Goal: Task Accomplishment & Management: Use online tool/utility

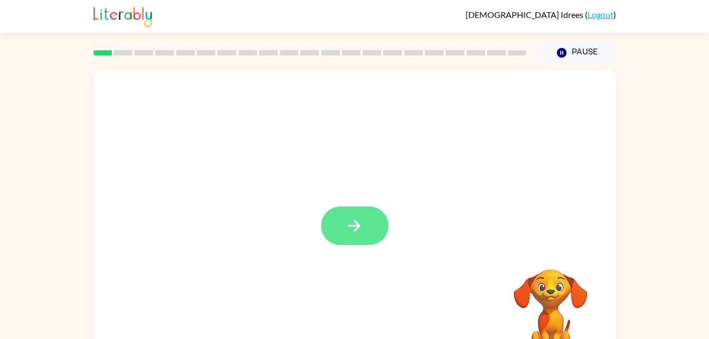
click at [361, 224] on icon "button" at bounding box center [354, 226] width 18 height 18
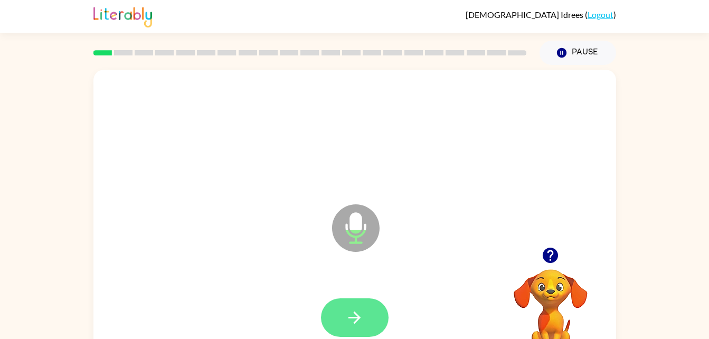
click at [367, 323] on button "button" at bounding box center [355, 317] width 68 height 39
click at [372, 316] on button "button" at bounding box center [355, 317] width 68 height 39
click at [354, 316] on icon "button" at bounding box center [354, 317] width 18 height 18
click at [357, 318] on icon "button" at bounding box center [354, 317] width 18 height 18
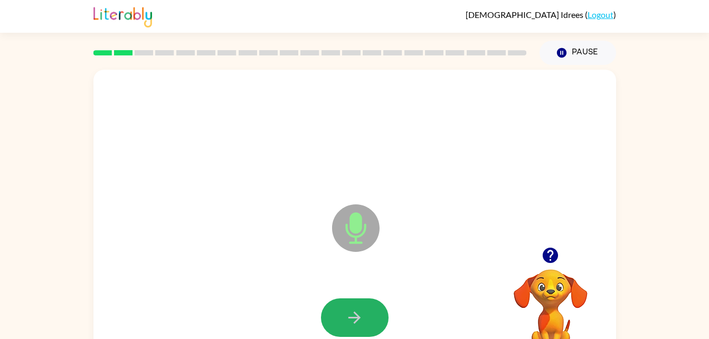
click at [357, 318] on icon "button" at bounding box center [354, 317] width 18 height 18
click at [357, 319] on icon "button" at bounding box center [354, 317] width 18 height 18
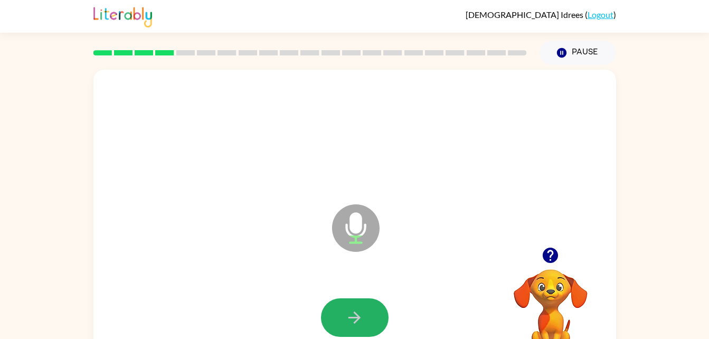
click at [357, 319] on icon "button" at bounding box center [354, 317] width 18 height 18
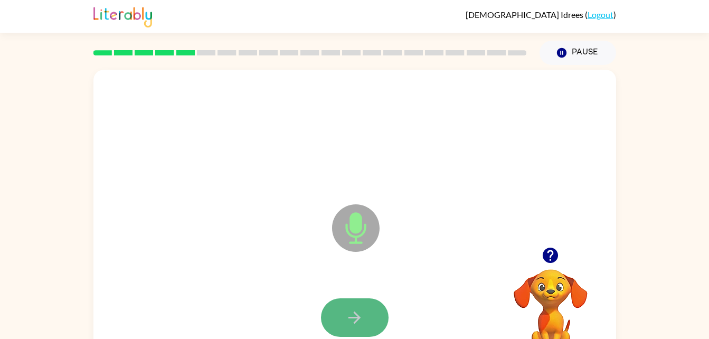
click at [355, 313] on icon "button" at bounding box center [355, 318] width 12 height 12
click at [366, 316] on button "button" at bounding box center [355, 317] width 68 height 39
click at [361, 317] on icon "button" at bounding box center [354, 317] width 18 height 18
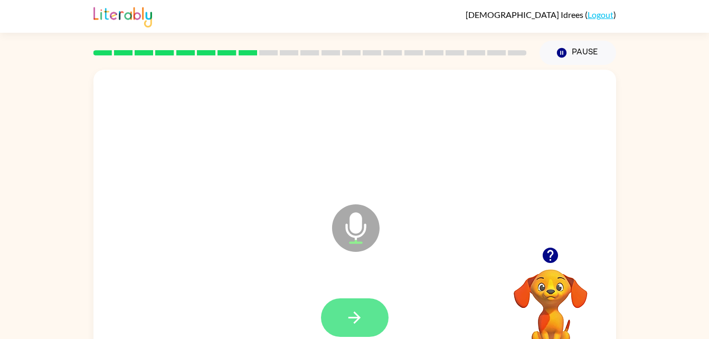
click at [362, 316] on icon "button" at bounding box center [354, 317] width 18 height 18
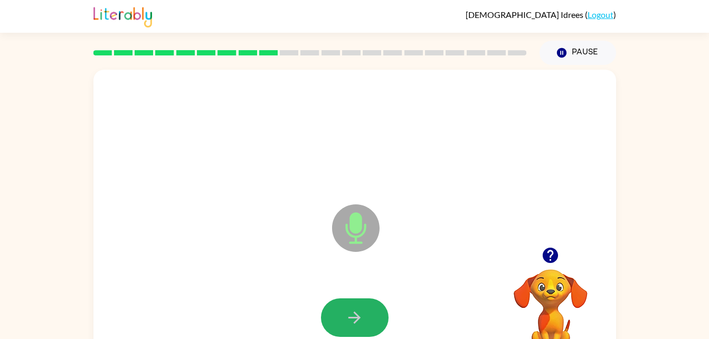
click at [362, 316] on icon "button" at bounding box center [354, 317] width 18 height 18
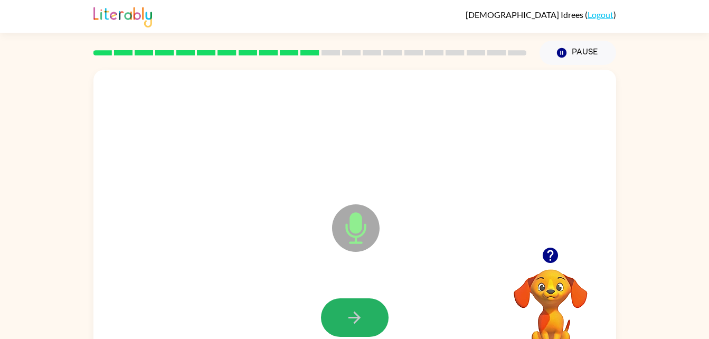
click at [362, 316] on icon "button" at bounding box center [354, 317] width 18 height 18
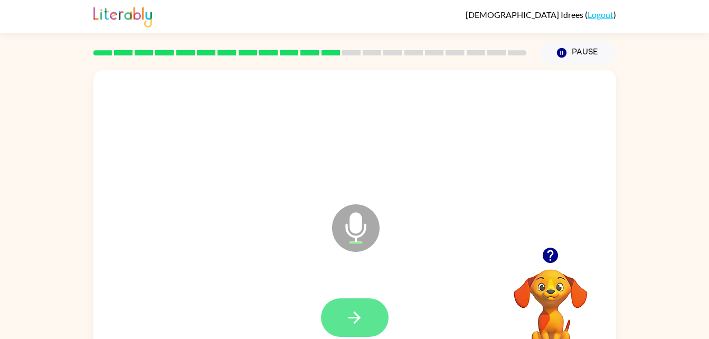
click at [363, 317] on icon "button" at bounding box center [354, 317] width 18 height 18
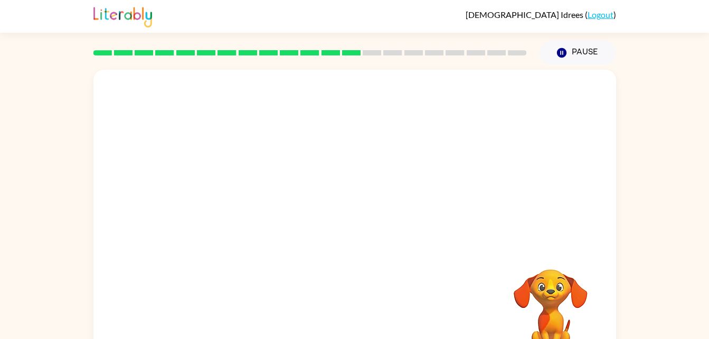
click at [363, 317] on div "Your browser must support playing .mp4 files to use Literably. Please try using…" at bounding box center [354, 221] width 523 height 302
click at [363, 317] on div at bounding box center [355, 318] width 502 height 87
click at [380, 296] on div at bounding box center [355, 318] width 502 height 87
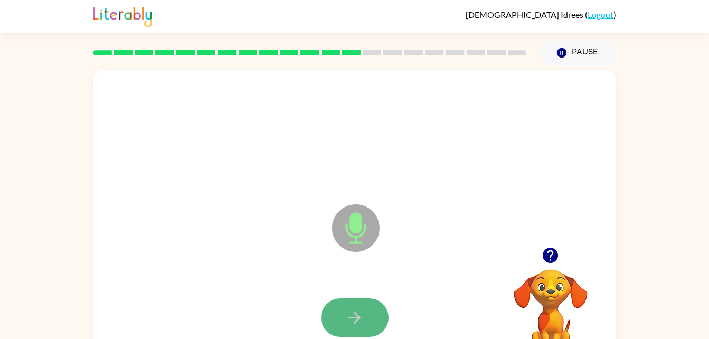
click at [353, 316] on icon "button" at bounding box center [354, 317] width 18 height 18
click at [360, 315] on icon "button" at bounding box center [354, 317] width 18 height 18
click at [370, 315] on button "button" at bounding box center [355, 317] width 68 height 39
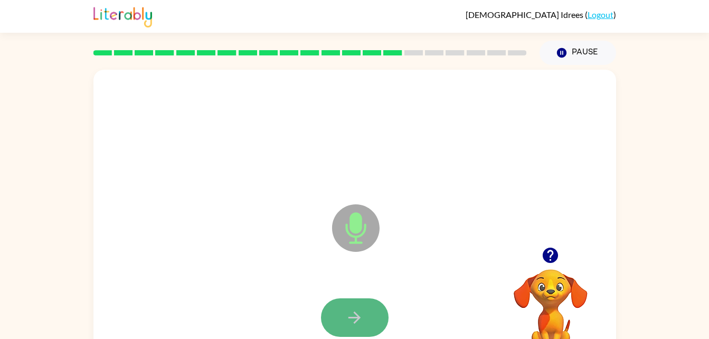
click at [370, 316] on button "button" at bounding box center [355, 317] width 68 height 39
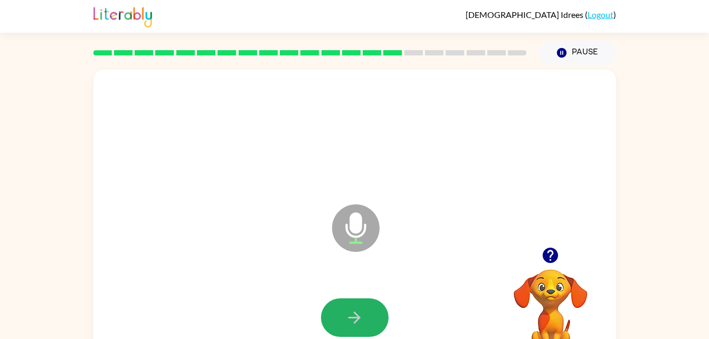
click at [370, 316] on button "button" at bounding box center [355, 317] width 68 height 39
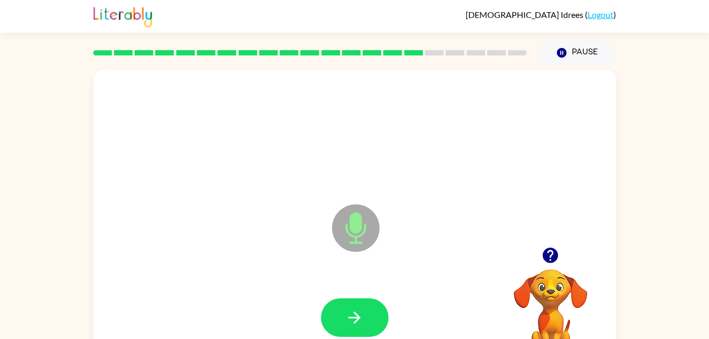
click at [370, 316] on button "button" at bounding box center [355, 317] width 68 height 39
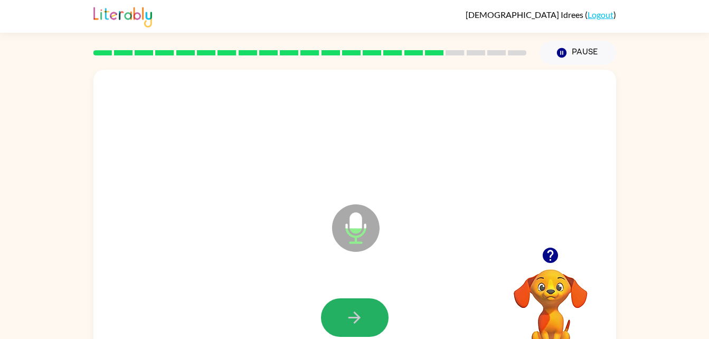
click at [366, 317] on button "button" at bounding box center [355, 317] width 68 height 39
click at [349, 317] on icon "button" at bounding box center [355, 318] width 12 height 12
click at [353, 315] on icon "button" at bounding box center [354, 317] width 18 height 18
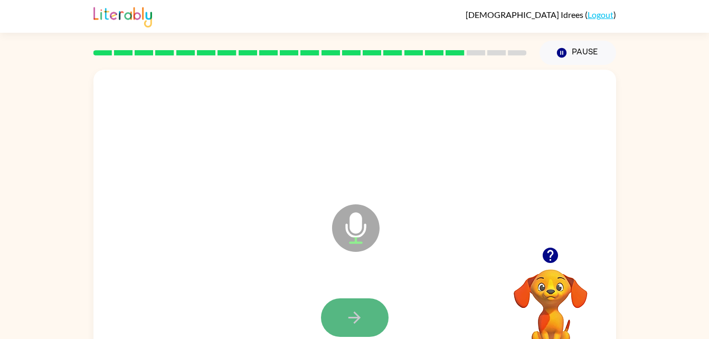
click at [358, 314] on icon "button" at bounding box center [354, 317] width 18 height 18
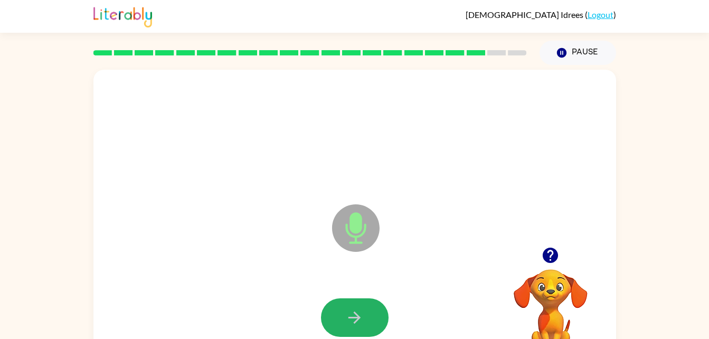
click at [358, 314] on icon "button" at bounding box center [354, 317] width 18 height 18
click at [360, 315] on icon "button" at bounding box center [354, 317] width 18 height 18
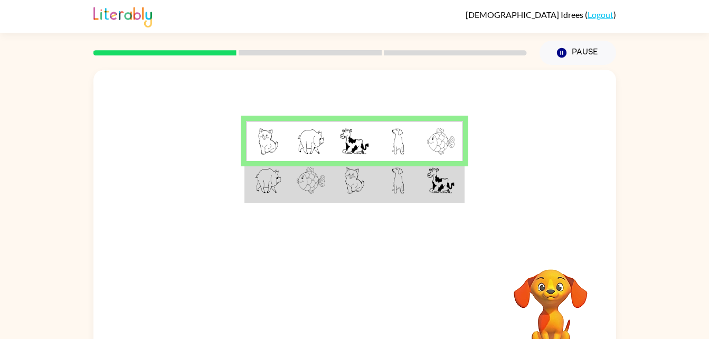
click at [258, 142] on img at bounding box center [268, 141] width 20 height 26
drag, startPoint x: 281, startPoint y: 144, endPoint x: 267, endPoint y: 139, distance: 15.7
click at [267, 139] on td at bounding box center [267, 141] width 43 height 41
drag, startPoint x: 267, startPoint y: 139, endPoint x: 307, endPoint y: 136, distance: 40.7
click at [307, 136] on img at bounding box center [311, 141] width 29 height 26
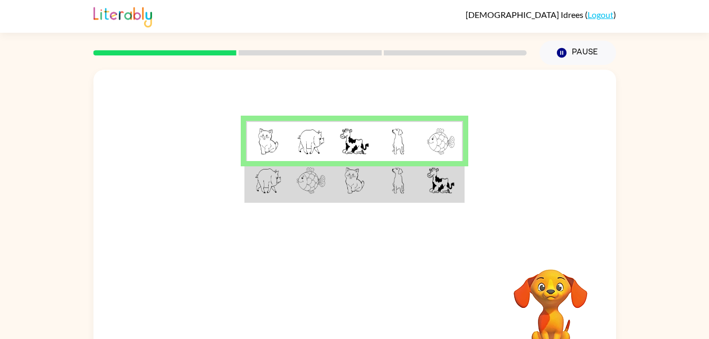
click at [341, 141] on img at bounding box center [354, 141] width 29 height 26
click at [444, 135] on img at bounding box center [440, 141] width 27 height 26
click at [437, 138] on img at bounding box center [440, 141] width 27 height 26
click at [435, 140] on img at bounding box center [440, 141] width 27 height 26
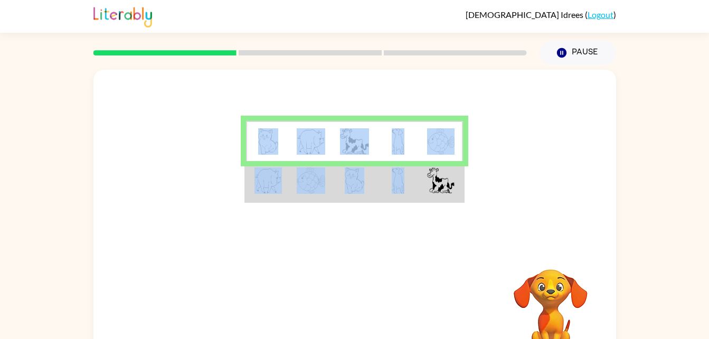
drag, startPoint x: 387, startPoint y: 194, endPoint x: 272, endPoint y: 151, distance: 122.2
click at [272, 151] on tbody at bounding box center [355, 161] width 218 height 81
click at [272, 151] on img at bounding box center [268, 141] width 20 height 26
click at [438, 175] on img at bounding box center [440, 180] width 27 height 26
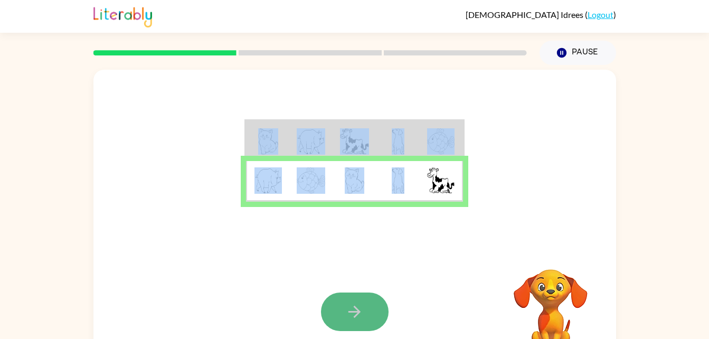
click at [340, 316] on button "button" at bounding box center [355, 312] width 68 height 39
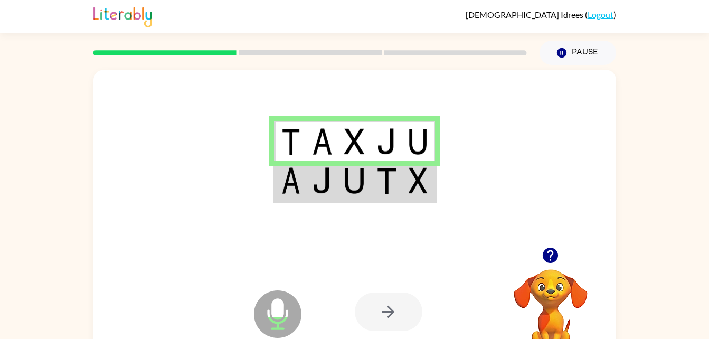
click at [538, 280] on video "Your browser must support playing .mp4 files to use Literably. Please try using…" at bounding box center [551, 306] width 106 height 106
click at [596, 50] on button "Pause Pause" at bounding box center [578, 53] width 77 height 24
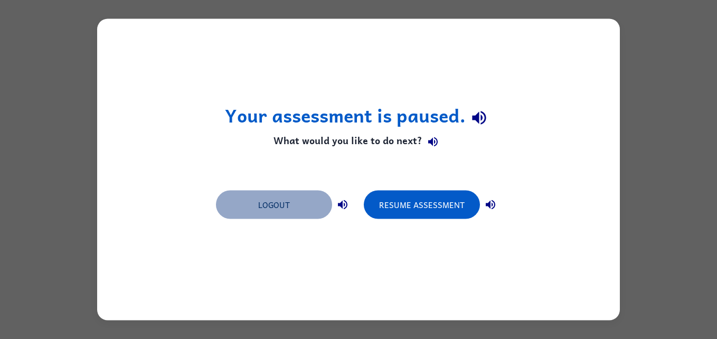
click at [307, 196] on button "Logout" at bounding box center [274, 205] width 116 height 29
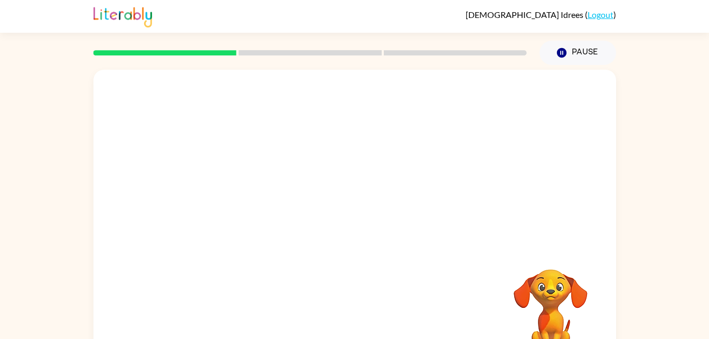
click at [474, 255] on div "Your browser must support playing .mp4 files to use Literably. Please try using…" at bounding box center [354, 221] width 523 height 302
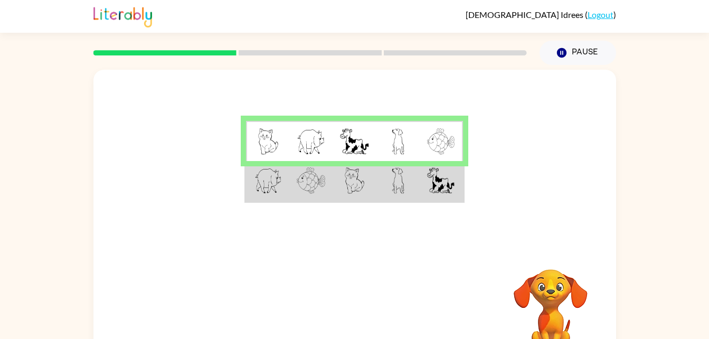
click at [566, 286] on video "Your browser must support playing .mp4 files to use Literably. Please try using…" at bounding box center [551, 306] width 106 height 106
click at [414, 181] on td at bounding box center [398, 181] width 43 height 41
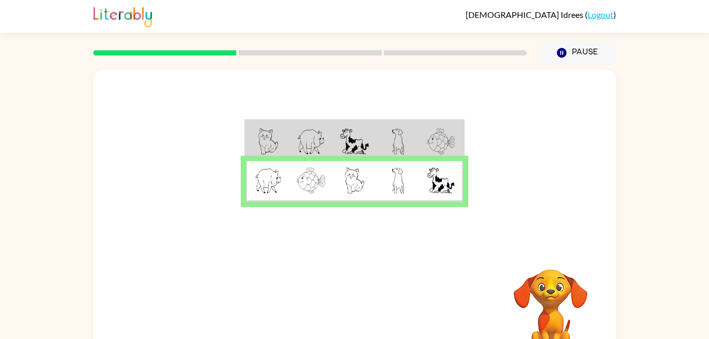
click at [258, 136] on img at bounding box center [268, 141] width 20 height 26
click at [366, 308] on button "button" at bounding box center [355, 312] width 68 height 39
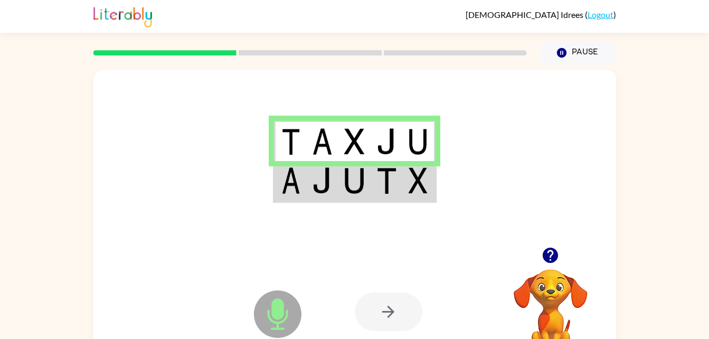
click at [319, 187] on img at bounding box center [322, 180] width 20 height 26
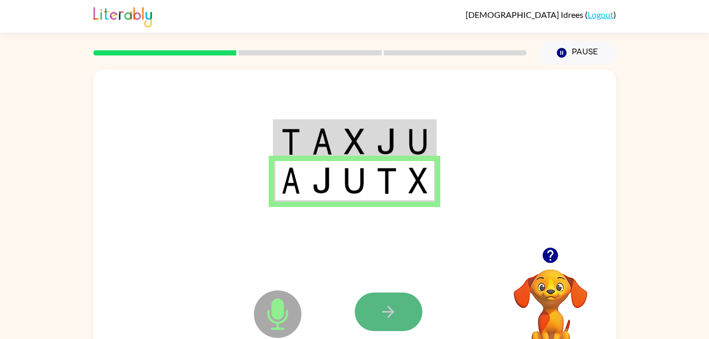
click at [401, 303] on button "button" at bounding box center [389, 312] width 68 height 39
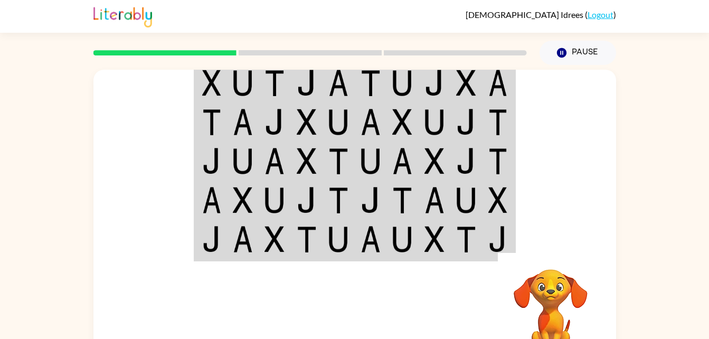
click at [402, 229] on img at bounding box center [402, 239] width 20 height 26
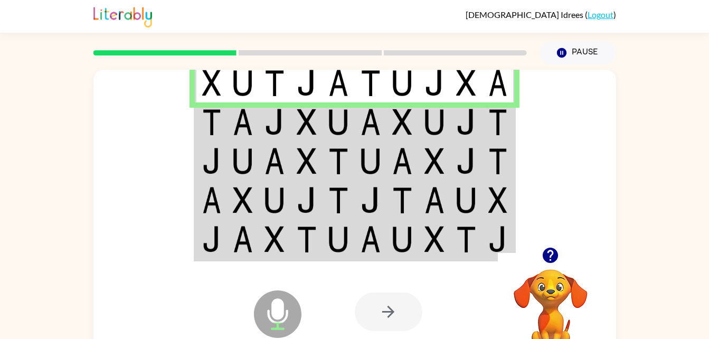
click at [355, 243] on td at bounding box center [371, 240] width 32 height 41
drag, startPoint x: 315, startPoint y: 220, endPoint x: 315, endPoint y: 241, distance: 21.1
click at [315, 241] on td at bounding box center [307, 240] width 32 height 41
click at [315, 241] on img at bounding box center [307, 239] width 20 height 26
click at [216, 232] on img at bounding box center [211, 239] width 19 height 26
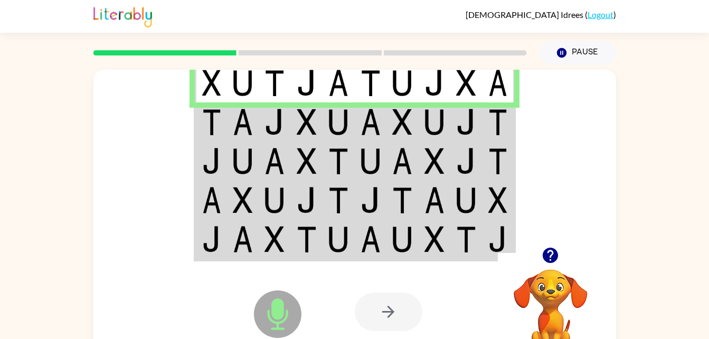
click at [341, 231] on img at bounding box center [338, 239] width 20 height 26
click at [336, 234] on img at bounding box center [338, 239] width 20 height 26
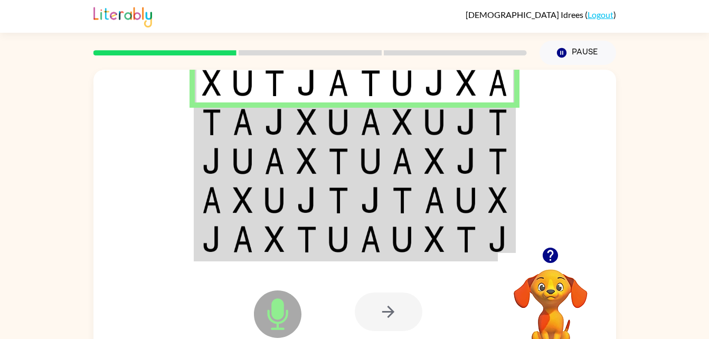
click at [276, 231] on img at bounding box center [275, 239] width 20 height 26
click at [267, 231] on img at bounding box center [275, 239] width 20 height 26
click at [211, 239] on img at bounding box center [211, 239] width 19 height 26
drag, startPoint x: 211, startPoint y: 239, endPoint x: 293, endPoint y: 154, distance: 118.4
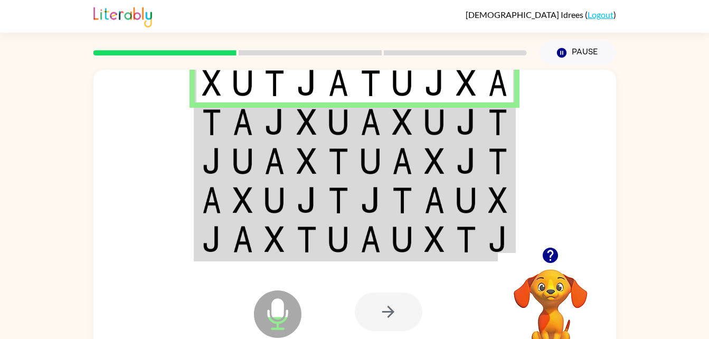
click at [293, 154] on tbody at bounding box center [354, 161] width 319 height 198
click at [293, 154] on td at bounding box center [307, 161] width 32 height 39
click at [302, 157] on img at bounding box center [307, 161] width 20 height 26
click at [372, 237] on img at bounding box center [371, 239] width 20 height 26
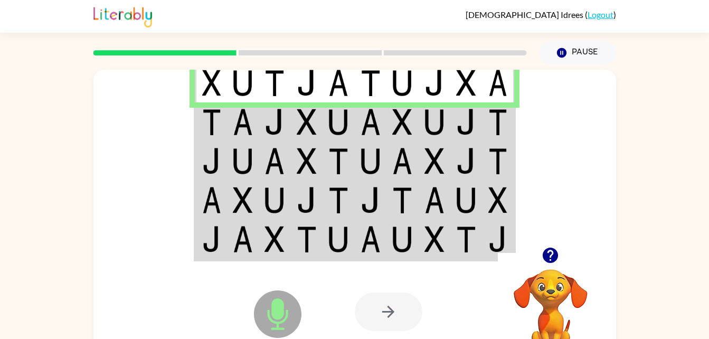
drag, startPoint x: 372, startPoint y: 237, endPoint x: 280, endPoint y: 46, distance: 211.6
click at [280, 46] on div "Jood Idrees ( Logout ) Pause Pause Microphone The Microphone is here when it is…" at bounding box center [354, 185] width 709 height 371
click at [299, 81] on img at bounding box center [307, 83] width 20 height 26
click at [318, 81] on td at bounding box center [307, 82] width 32 height 41
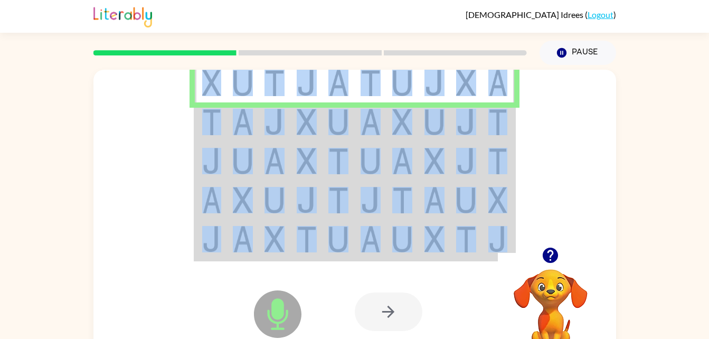
drag, startPoint x: 318, startPoint y: 81, endPoint x: 369, endPoint y: 234, distance: 161.5
click at [369, 234] on tbody at bounding box center [354, 161] width 319 height 198
click at [369, 234] on img at bounding box center [371, 239] width 20 height 26
click at [392, 93] on td at bounding box center [403, 82] width 32 height 41
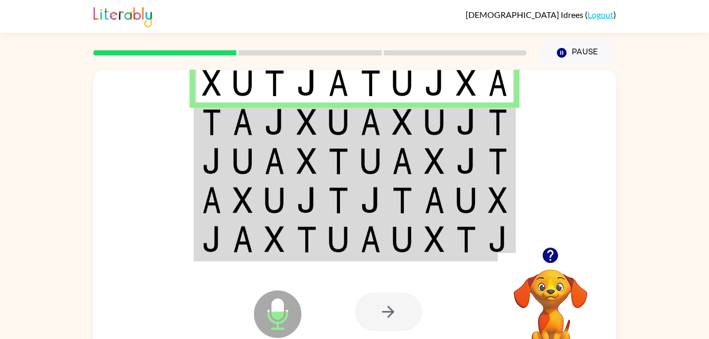
click at [502, 236] on img at bounding box center [497, 239] width 19 height 26
click at [435, 240] on img at bounding box center [435, 239] width 20 height 26
click at [427, 209] on img at bounding box center [435, 200] width 20 height 26
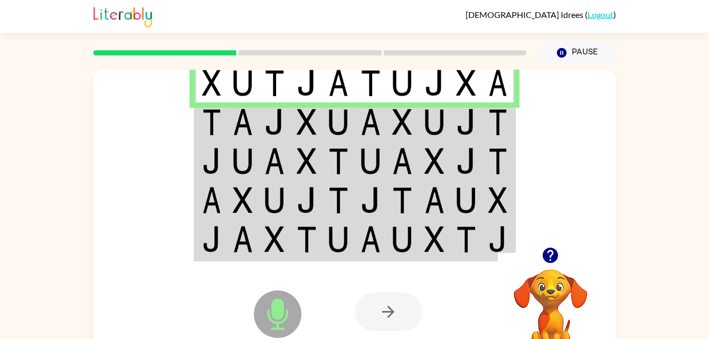
click at [332, 191] on img at bounding box center [338, 200] width 20 height 26
click at [391, 315] on div at bounding box center [389, 312] width 68 height 39
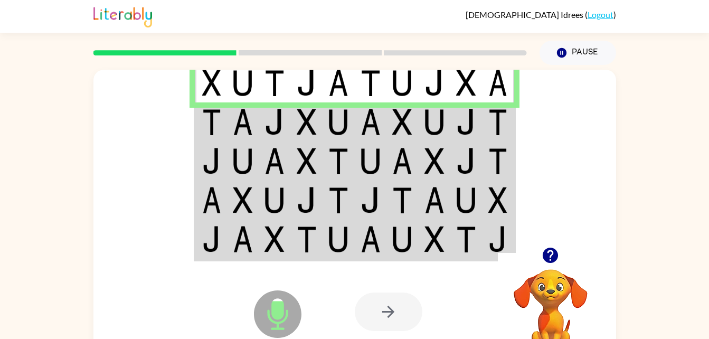
click at [547, 301] on video "Your browser must support playing .mp4 files to use Literably. Please try using…" at bounding box center [551, 306] width 106 height 106
click at [557, 256] on icon "button" at bounding box center [550, 255] width 15 height 15
click at [375, 186] on td at bounding box center [371, 200] width 32 height 39
click at [382, 203] on td at bounding box center [371, 200] width 32 height 39
click at [404, 212] on img at bounding box center [402, 200] width 20 height 26
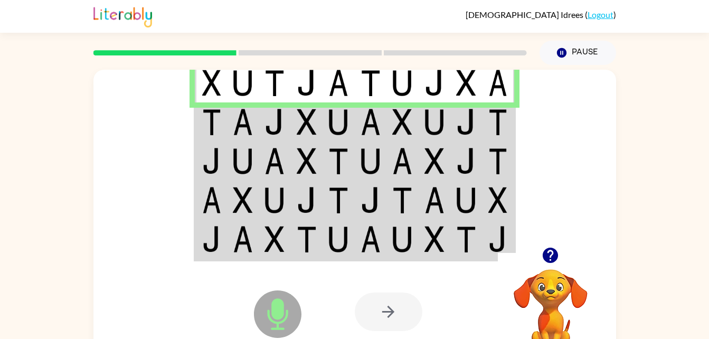
click at [412, 206] on img at bounding box center [402, 200] width 20 height 26
click at [286, 321] on icon at bounding box center [278, 314] width 48 height 48
click at [469, 211] on img at bounding box center [466, 200] width 20 height 26
click at [464, 211] on img at bounding box center [466, 200] width 20 height 26
click at [479, 86] on td at bounding box center [466, 82] width 32 height 41
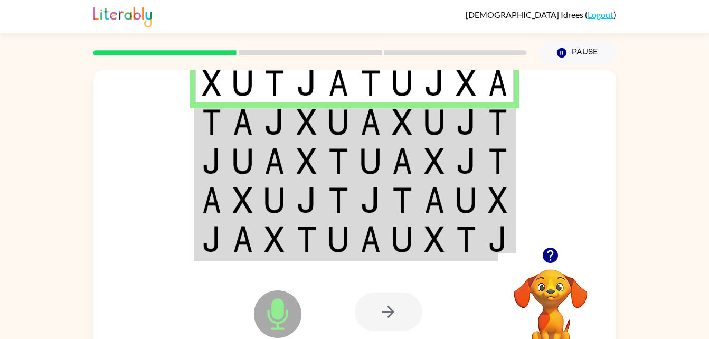
scroll to position [1, 0]
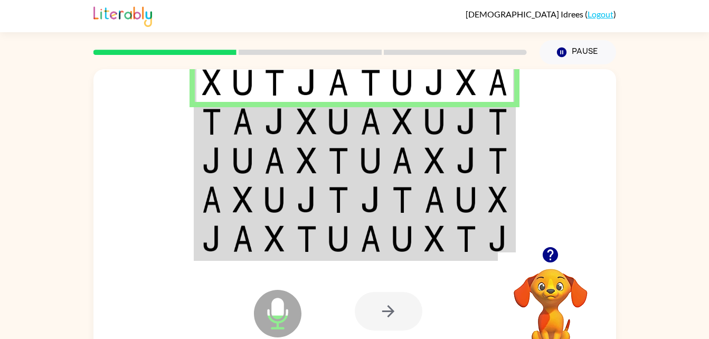
click at [449, 128] on td at bounding box center [435, 121] width 32 height 39
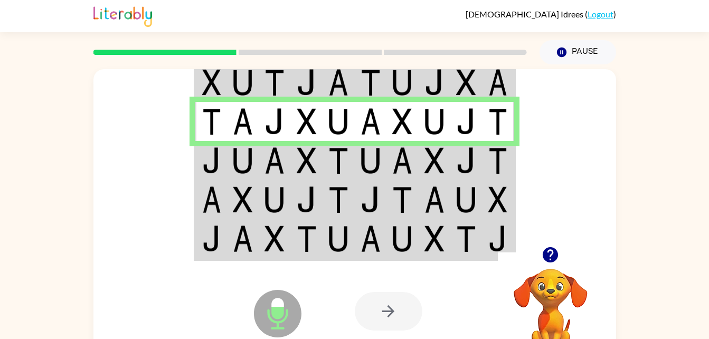
click at [450, 170] on td at bounding box center [466, 160] width 32 height 39
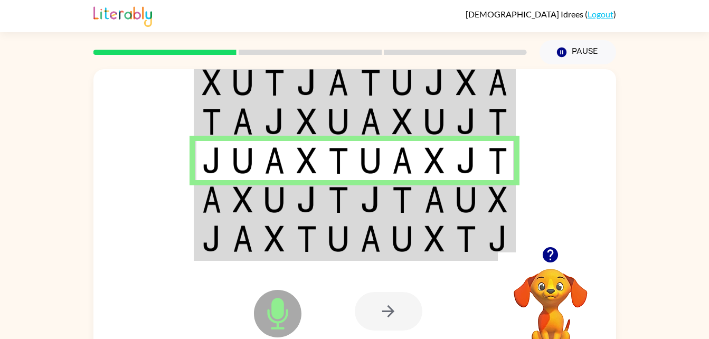
click at [446, 126] on td at bounding box center [435, 121] width 32 height 39
click at [415, 107] on td at bounding box center [403, 121] width 32 height 39
click at [370, 123] on img at bounding box center [371, 121] width 20 height 26
click at [368, 132] on img at bounding box center [371, 121] width 20 height 26
click at [380, 117] on img at bounding box center [371, 121] width 20 height 26
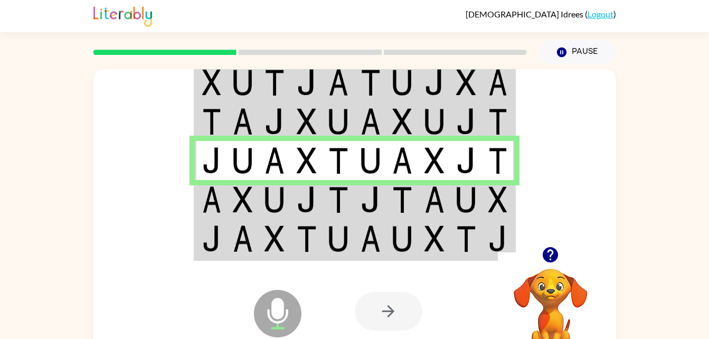
click at [469, 206] on img at bounding box center [466, 199] width 20 height 26
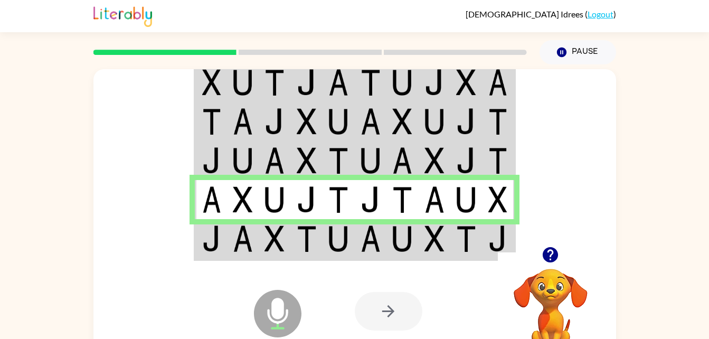
click at [449, 247] on td at bounding box center [435, 239] width 32 height 41
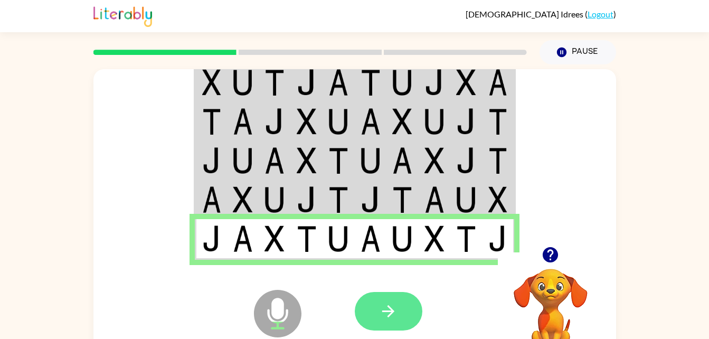
click at [403, 315] on button "button" at bounding box center [389, 311] width 68 height 39
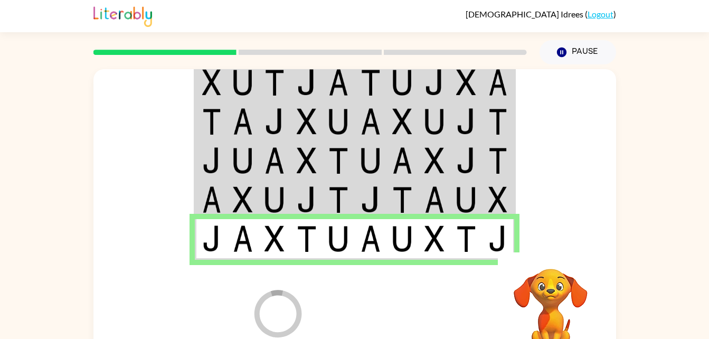
click at [335, 191] on img at bounding box center [338, 199] width 20 height 26
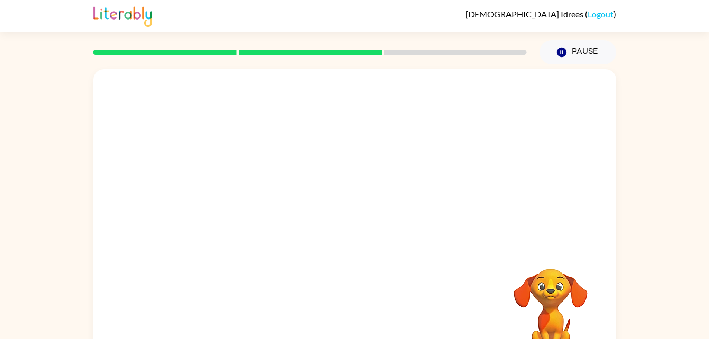
drag, startPoint x: 335, startPoint y: 191, endPoint x: 433, endPoint y: 252, distance: 114.9
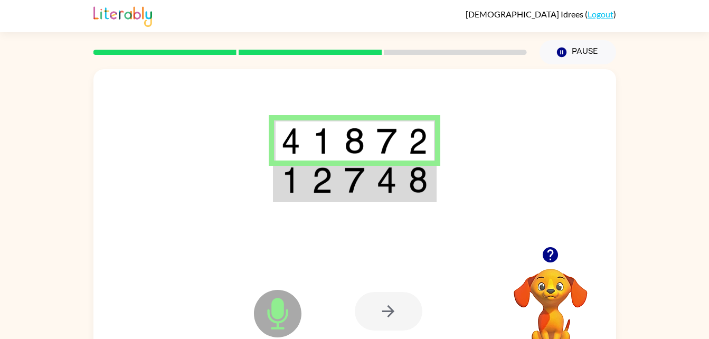
click at [318, 140] on img at bounding box center [322, 141] width 20 height 26
click at [358, 175] on img at bounding box center [354, 180] width 20 height 26
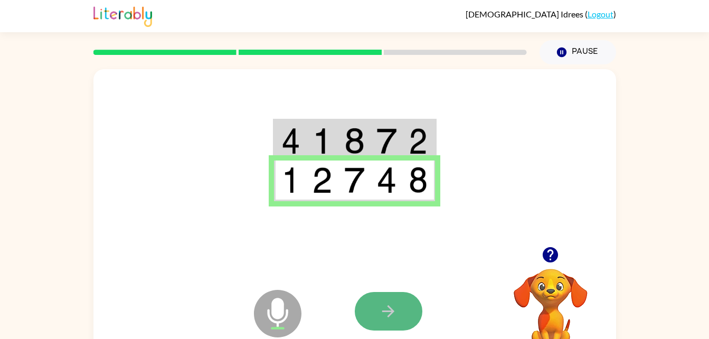
click at [399, 298] on button "button" at bounding box center [389, 311] width 68 height 39
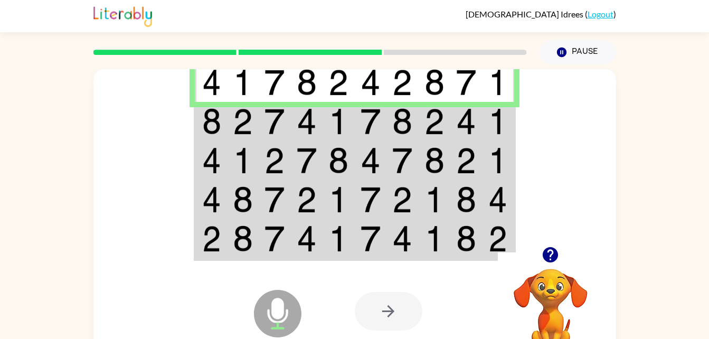
click at [381, 110] on td at bounding box center [371, 121] width 32 height 39
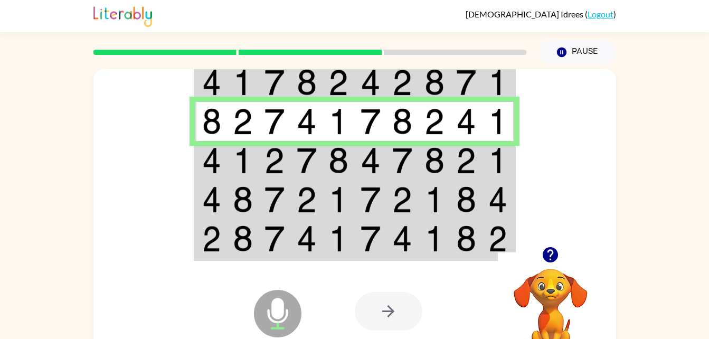
click at [336, 162] on img at bounding box center [338, 160] width 20 height 26
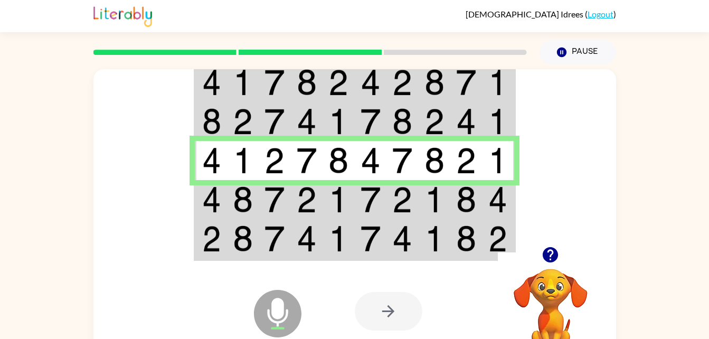
click at [348, 191] on img at bounding box center [338, 199] width 20 height 26
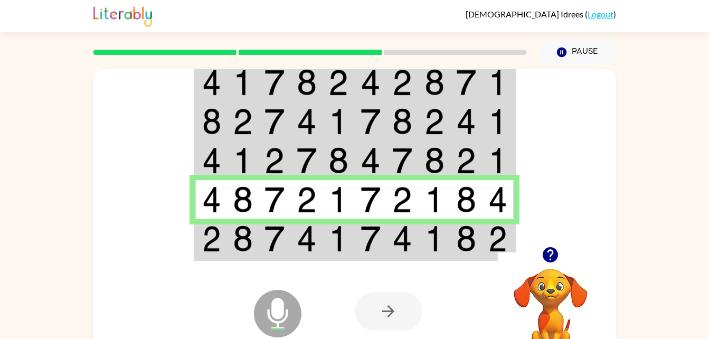
click at [334, 291] on icon "Microphone The Microphone is here when it is your turn to talk" at bounding box center [330, 326] width 158 height 79
click at [350, 242] on td at bounding box center [339, 239] width 32 height 41
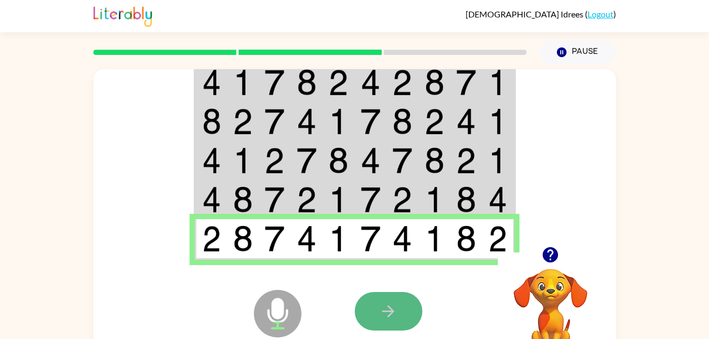
click at [383, 306] on icon "button" at bounding box center [388, 311] width 18 height 18
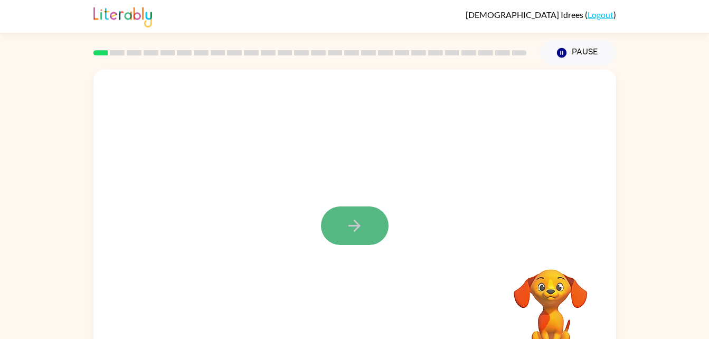
click at [364, 217] on button "button" at bounding box center [355, 225] width 68 height 39
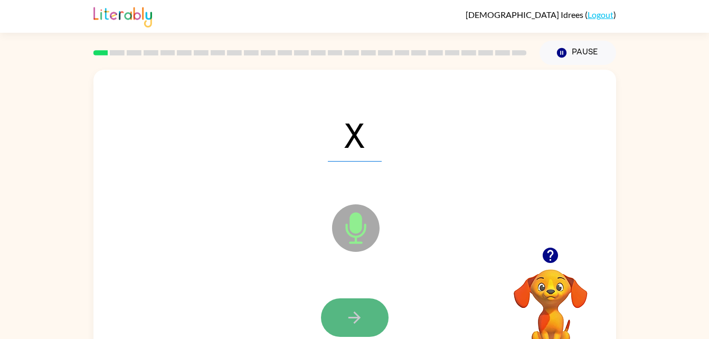
click at [375, 324] on button "button" at bounding box center [355, 317] width 68 height 39
click at [356, 312] on icon "button" at bounding box center [354, 317] width 18 height 18
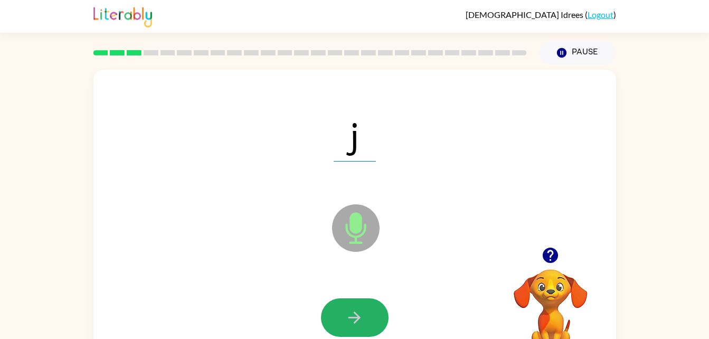
click at [356, 312] on icon "button" at bounding box center [354, 317] width 18 height 18
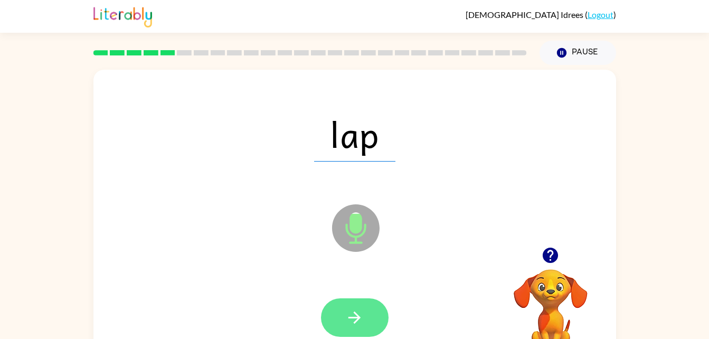
click at [346, 314] on icon "button" at bounding box center [354, 317] width 18 height 18
click at [353, 304] on button "button" at bounding box center [355, 317] width 68 height 39
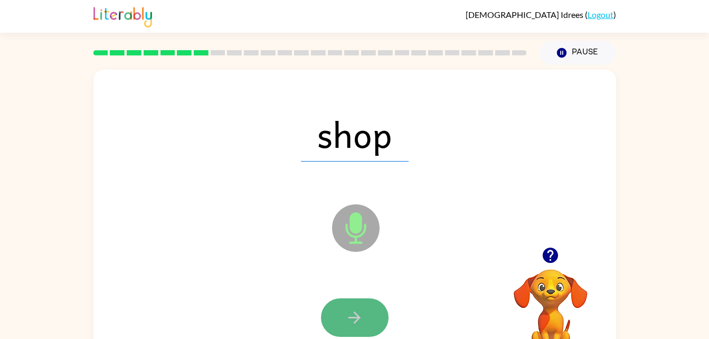
click at [361, 309] on icon "button" at bounding box center [354, 317] width 18 height 18
click at [359, 316] on icon "button" at bounding box center [355, 318] width 12 height 12
click at [359, 318] on icon "button" at bounding box center [355, 318] width 12 height 12
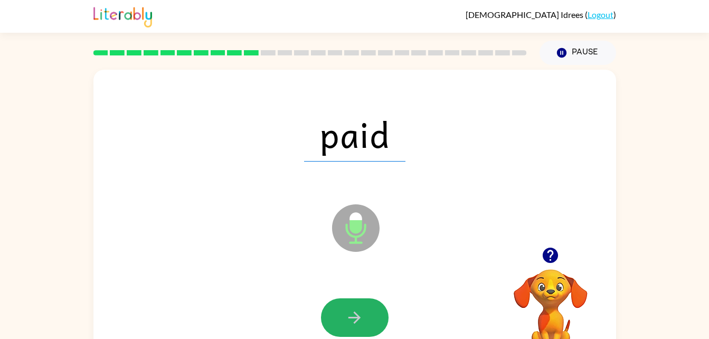
click at [359, 318] on icon "button" at bounding box center [355, 318] width 12 height 12
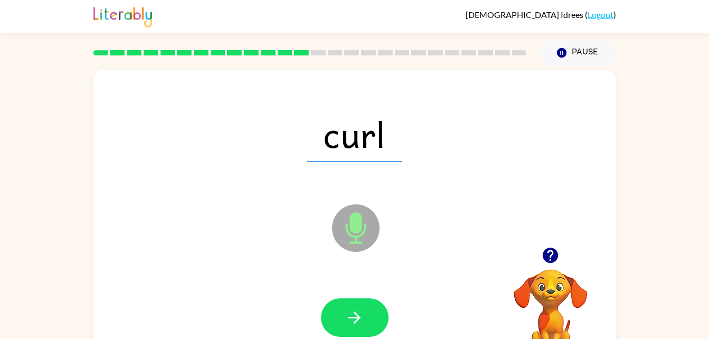
click at [359, 318] on icon "button" at bounding box center [355, 318] width 12 height 12
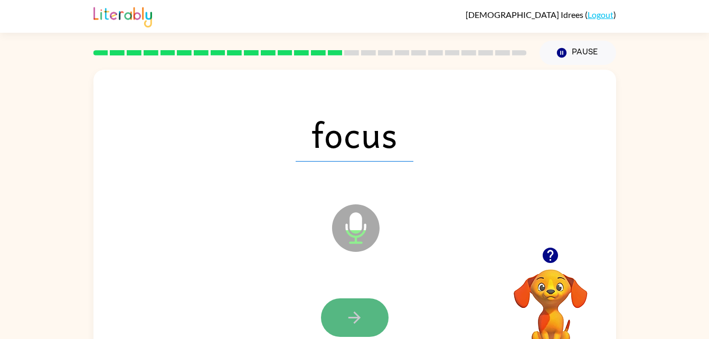
click at [369, 308] on button "button" at bounding box center [355, 317] width 68 height 39
click at [370, 317] on button "button" at bounding box center [355, 317] width 68 height 39
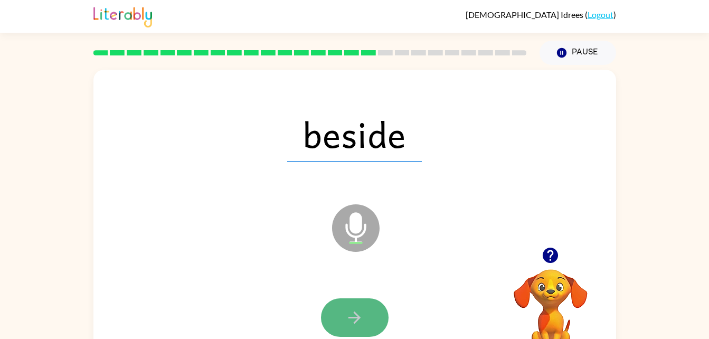
click at [352, 307] on button "button" at bounding box center [355, 317] width 68 height 39
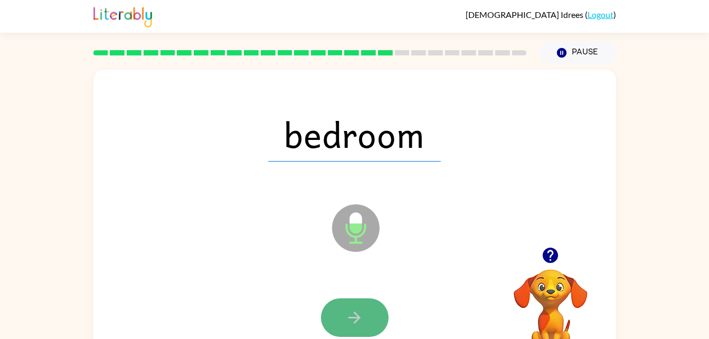
click at [360, 319] on icon "button" at bounding box center [354, 317] width 18 height 18
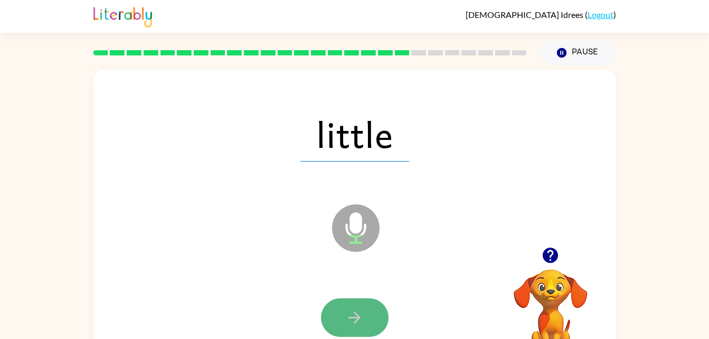
click at [335, 325] on button "button" at bounding box center [355, 317] width 68 height 39
click at [335, 325] on div at bounding box center [355, 317] width 68 height 39
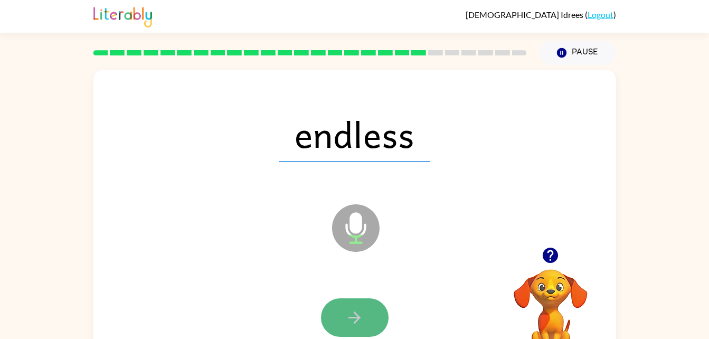
click at [372, 321] on button "button" at bounding box center [355, 317] width 68 height 39
click at [365, 300] on button "button" at bounding box center [355, 317] width 68 height 39
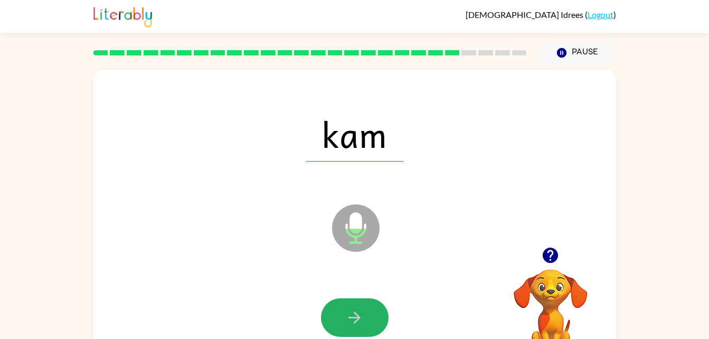
click at [365, 300] on button "button" at bounding box center [355, 317] width 68 height 39
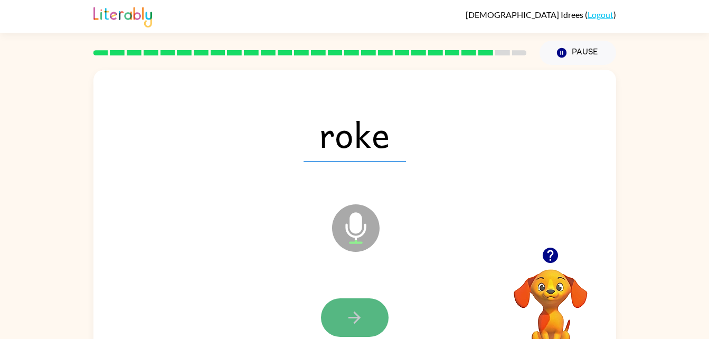
click at [363, 299] on button "button" at bounding box center [355, 317] width 68 height 39
click at [362, 321] on icon "button" at bounding box center [354, 317] width 18 height 18
